Goal: Task Accomplishment & Management: Manage account settings

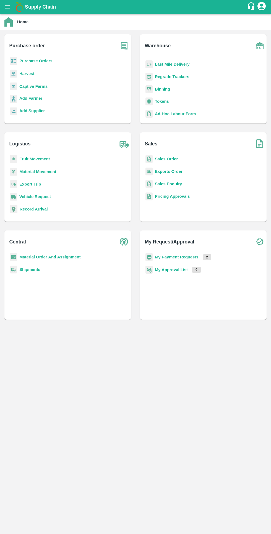
scroll to position [68, 0]
click at [162, 100] on b "Tokens" at bounding box center [162, 100] width 14 height 4
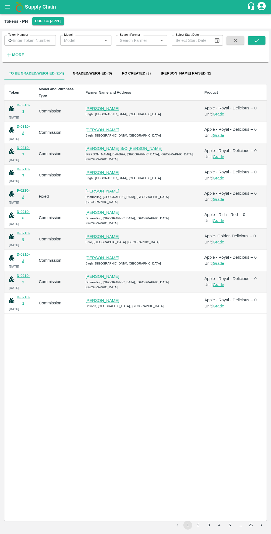
click at [26, 102] on button "D-0310-3" at bounding box center [23, 108] width 13 height 13
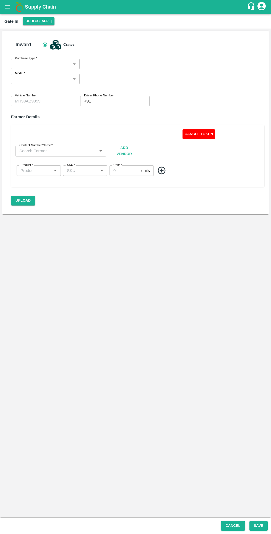
type input "Commission"
type input "0"
type input "[PERSON_NAME]-9817055446"
type input "Apple - Royal - Delicious"
type input "SHIM-MIX"
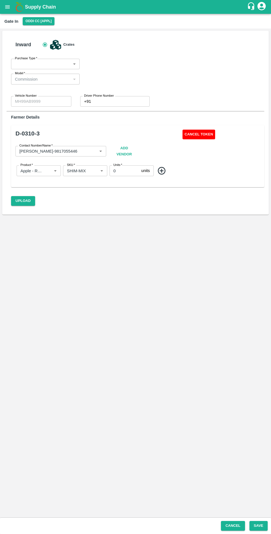
click at [196, 136] on button "Cancel Token" at bounding box center [199, 135] width 33 height 10
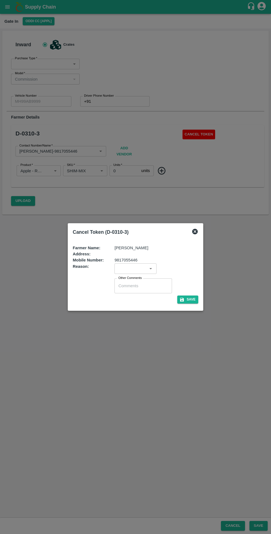
click at [151, 268] on icon "Open" at bounding box center [151, 268] width 2 height 1
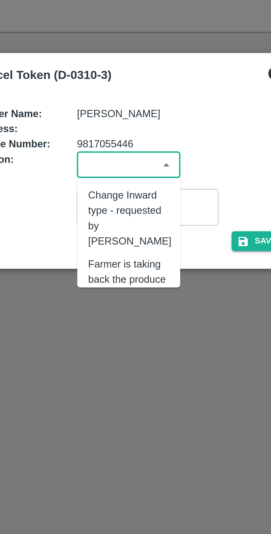
click at [145, 284] on div "Change Inward type - requested by [PERSON_NAME]" at bounding box center [136, 290] width 34 height 25
type input "Change Inward type - requested by [PERSON_NAME]"
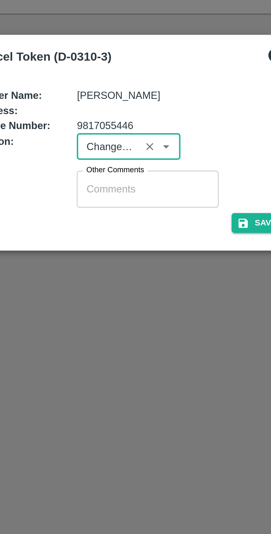
click at [184, 268] on div "Reason: ​" at bounding box center [136, 268] width 126 height 11
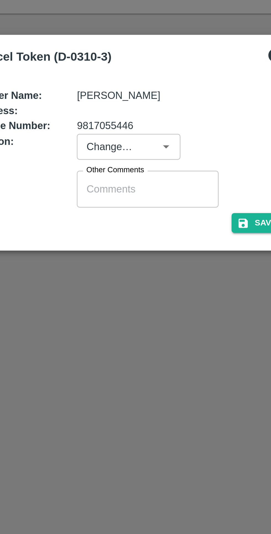
click at [188, 300] on button "Save" at bounding box center [187, 299] width 21 height 8
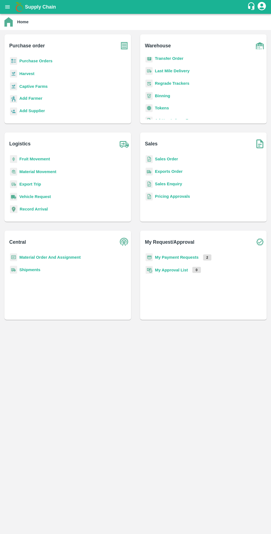
scroll to position [72, 0]
